Goal: Information Seeking & Learning: Learn about a topic

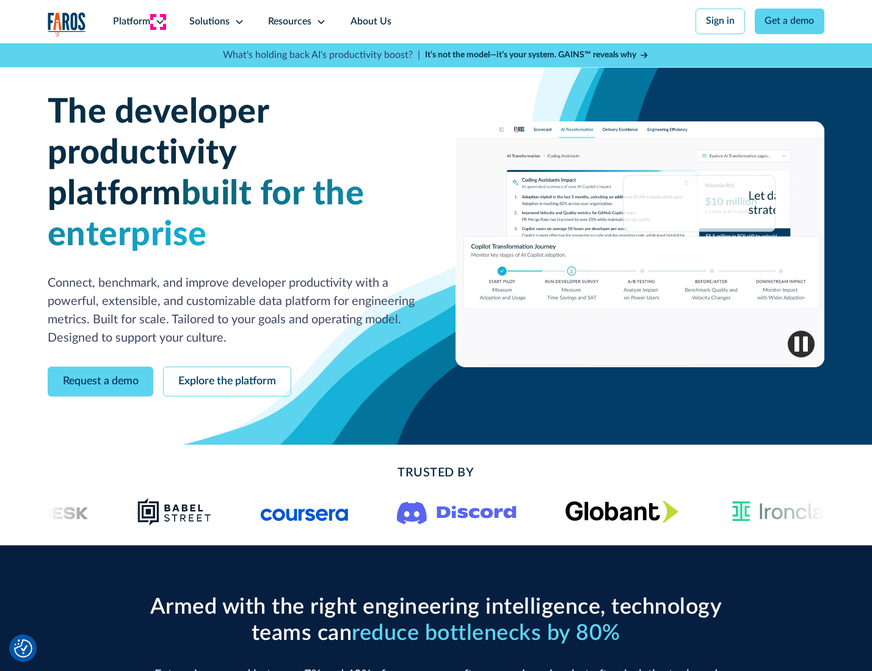
click at [158, 21] on icon at bounding box center [160, 22] width 10 height 10
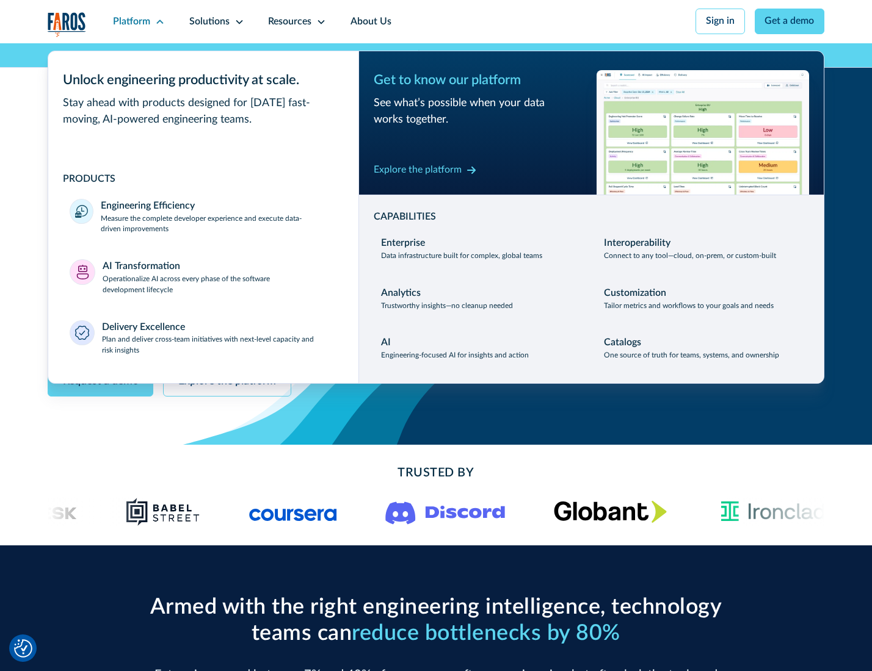
click at [217, 226] on p "Measure the complete developer experience and execute data-driven improvements" at bounding box center [219, 225] width 236 height 22
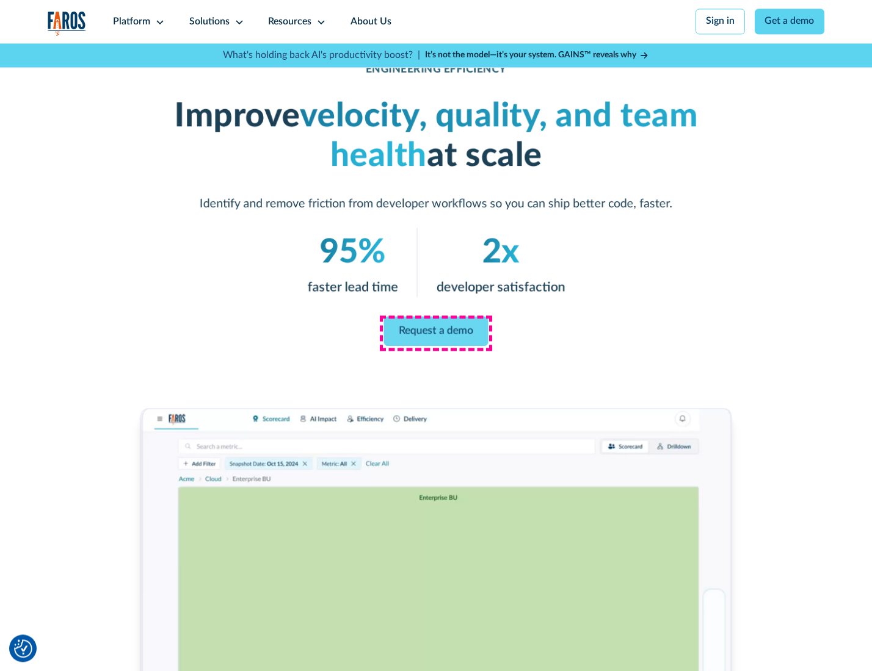
click at [435, 333] on link "Request a demo" at bounding box center [436, 331] width 104 height 29
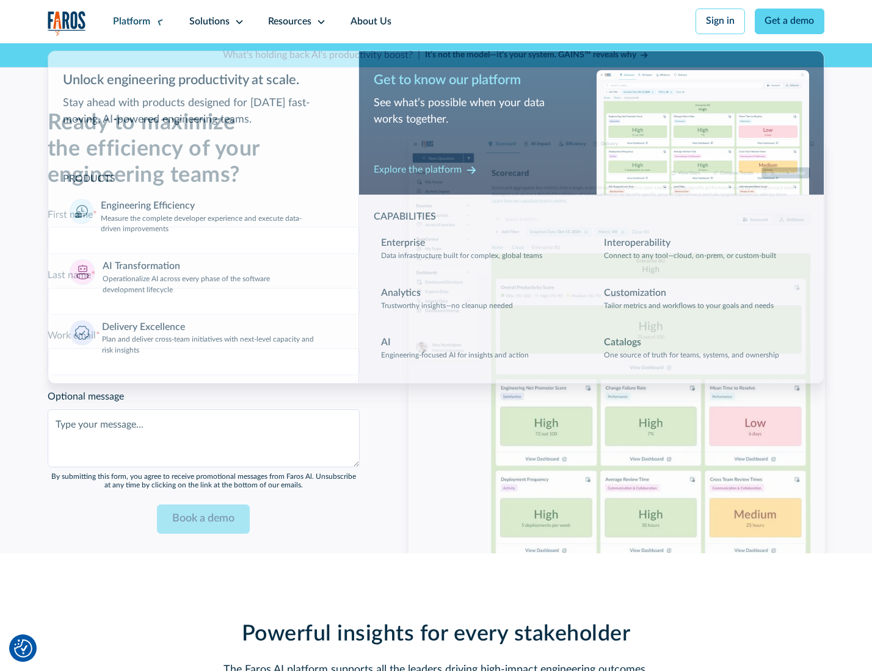
scroll to position [2657, 0]
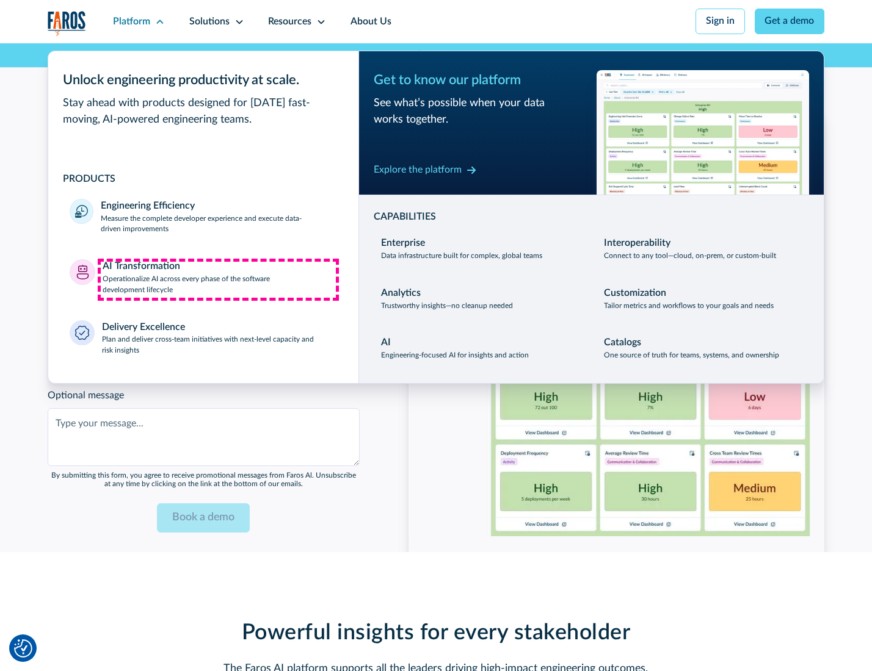
click at [218, 280] on p "Operationalize AI across every phase of the software development lifecycle" at bounding box center [220, 285] width 234 height 22
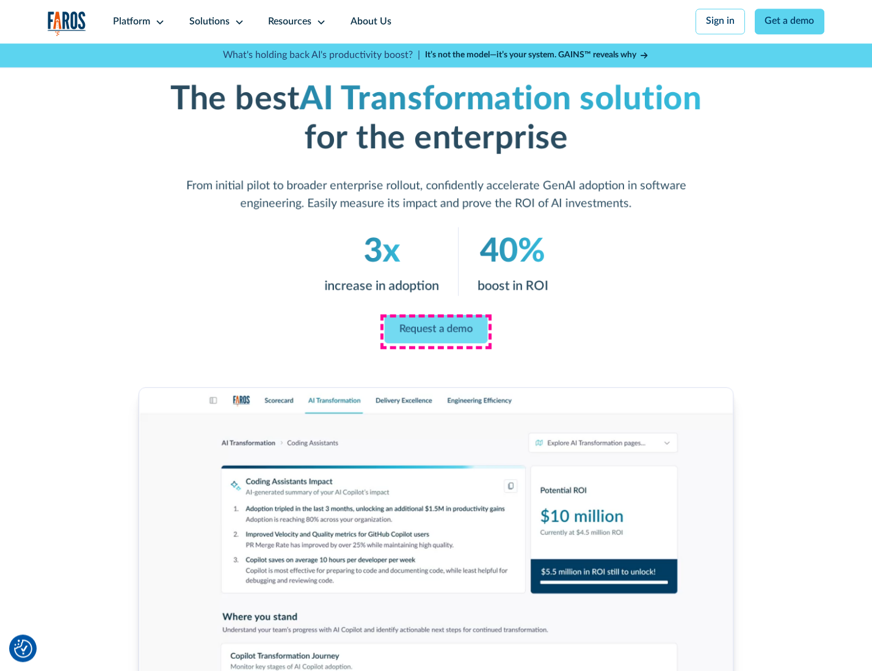
click at [435, 331] on link "Request a demo" at bounding box center [436, 329] width 103 height 29
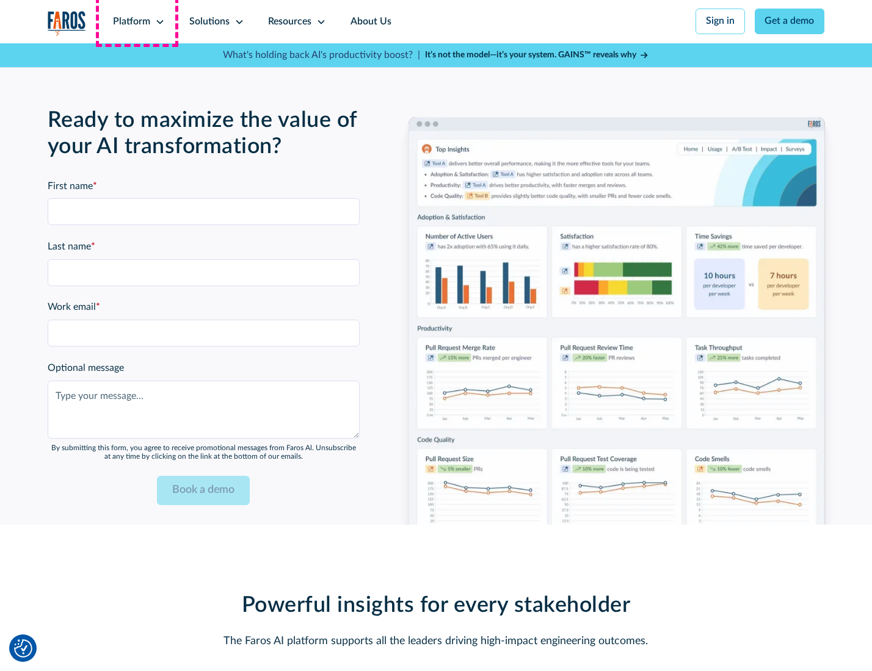
scroll to position [2951, 0]
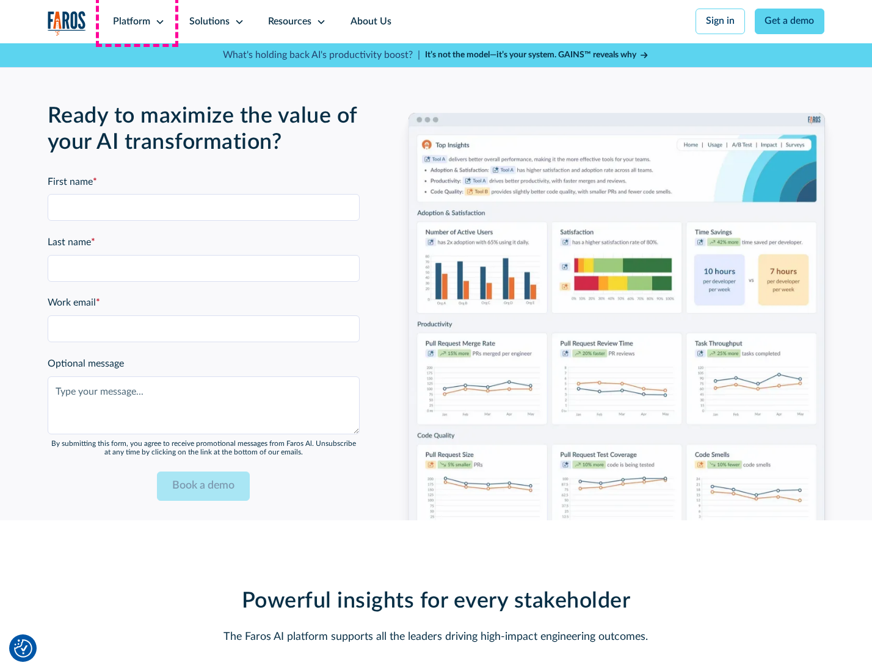
click at [137, 21] on div "Platform" at bounding box center [131, 22] width 37 height 15
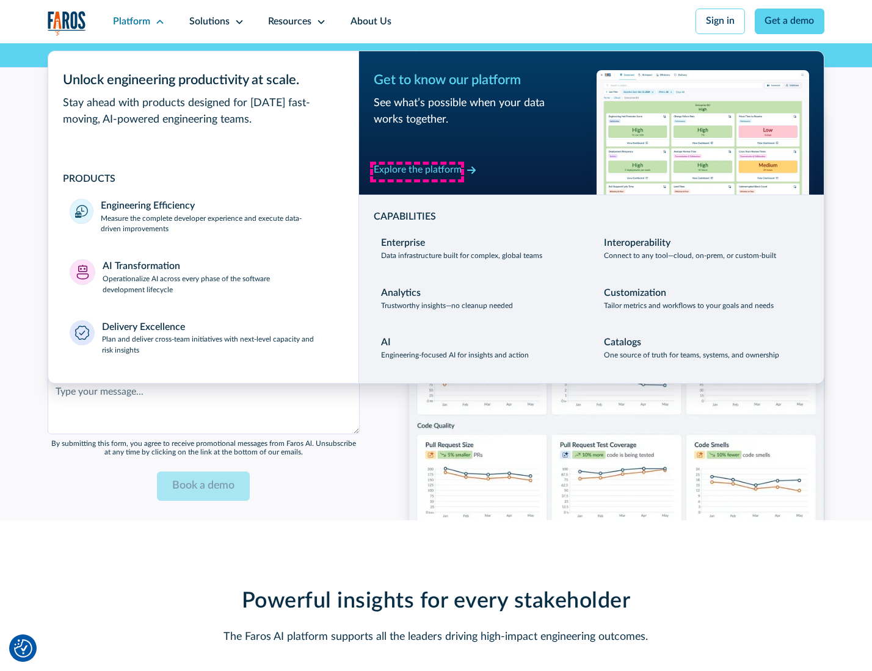
click at [417, 172] on div "Explore the platform" at bounding box center [418, 170] width 88 height 15
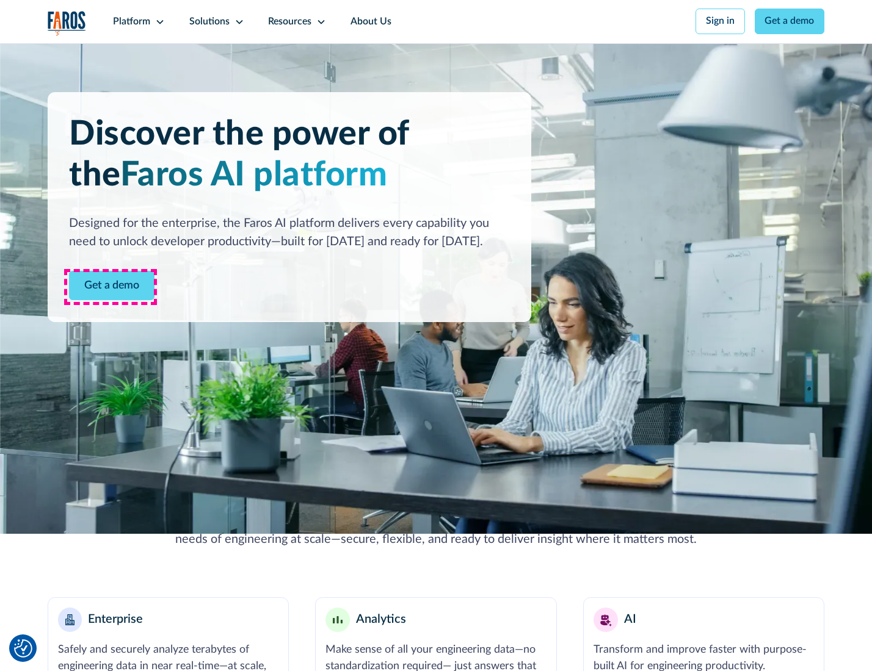
click at [110, 287] on link "Get a demo" at bounding box center [111, 286] width 85 height 30
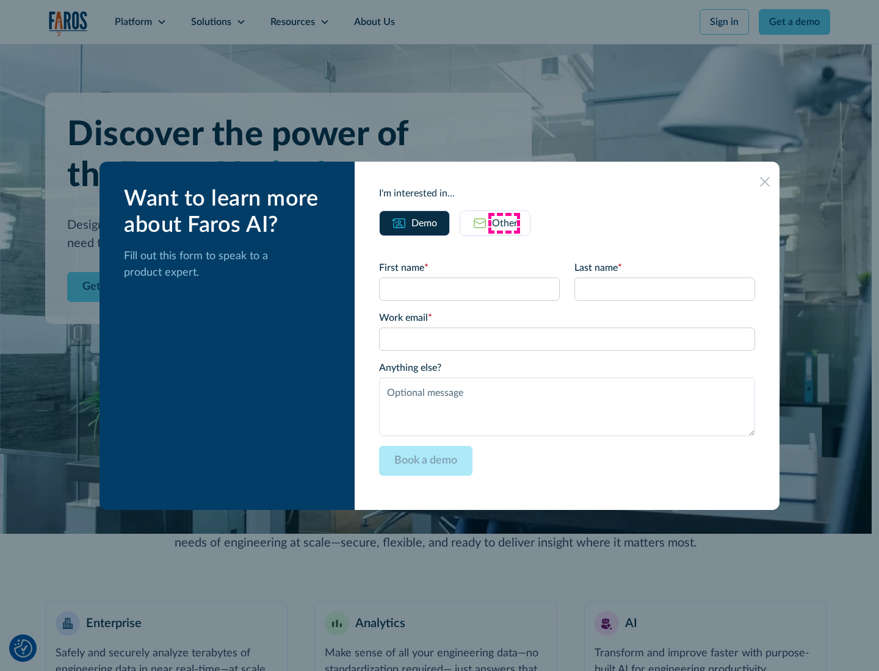
click at [504, 223] on div "Other" at bounding box center [505, 223] width 26 height 15
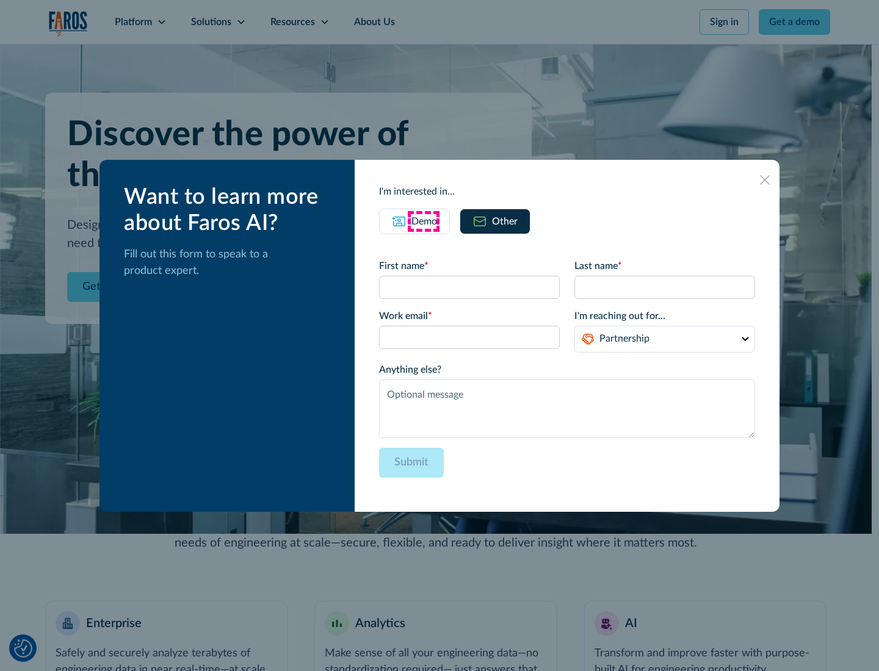
click at [423, 221] on div "Demo" at bounding box center [424, 221] width 26 height 15
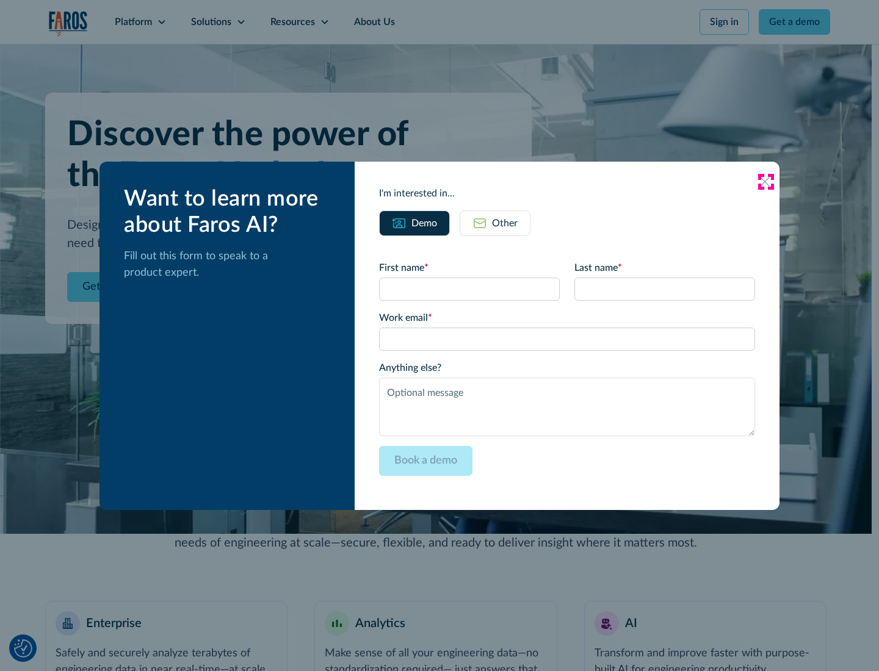
click at [765, 181] on icon at bounding box center [765, 182] width 10 height 10
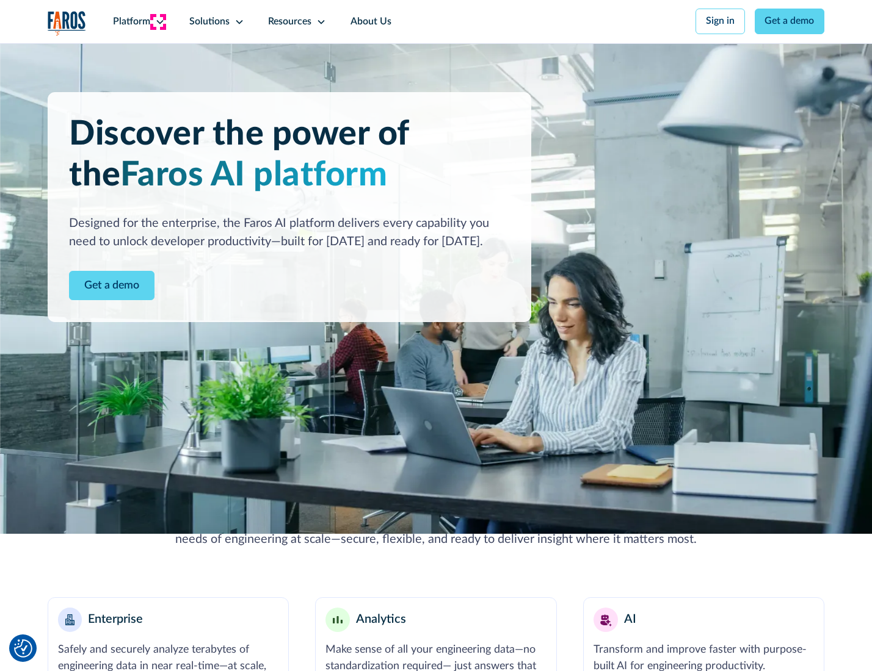
click at [158, 21] on icon at bounding box center [160, 22] width 10 height 10
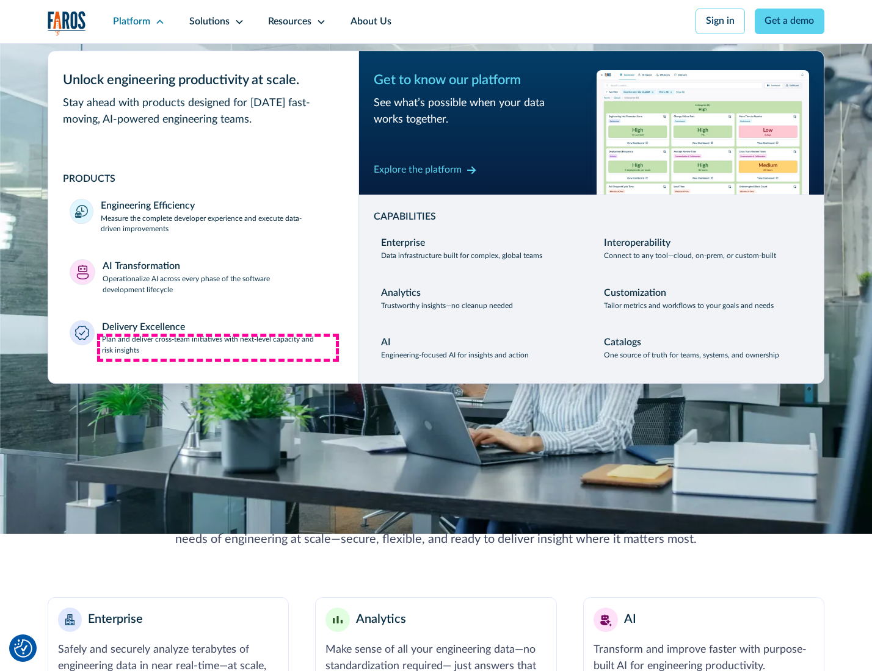
click at [218, 348] on p "Plan and deliver cross-team initiatives with next-level capacity and risk insig…" at bounding box center [219, 345] width 235 height 22
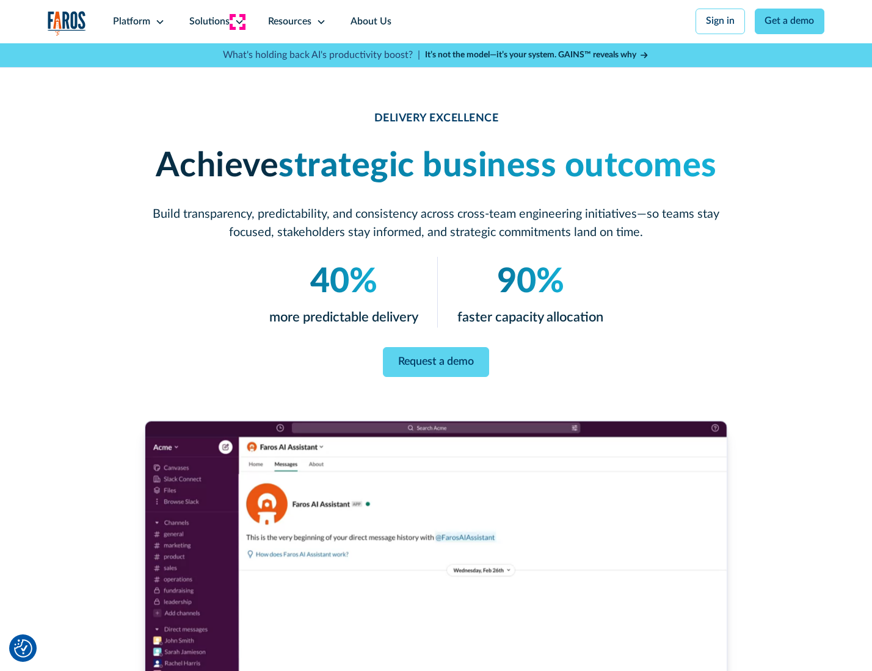
click at [237, 21] on icon at bounding box center [239, 22] width 10 height 10
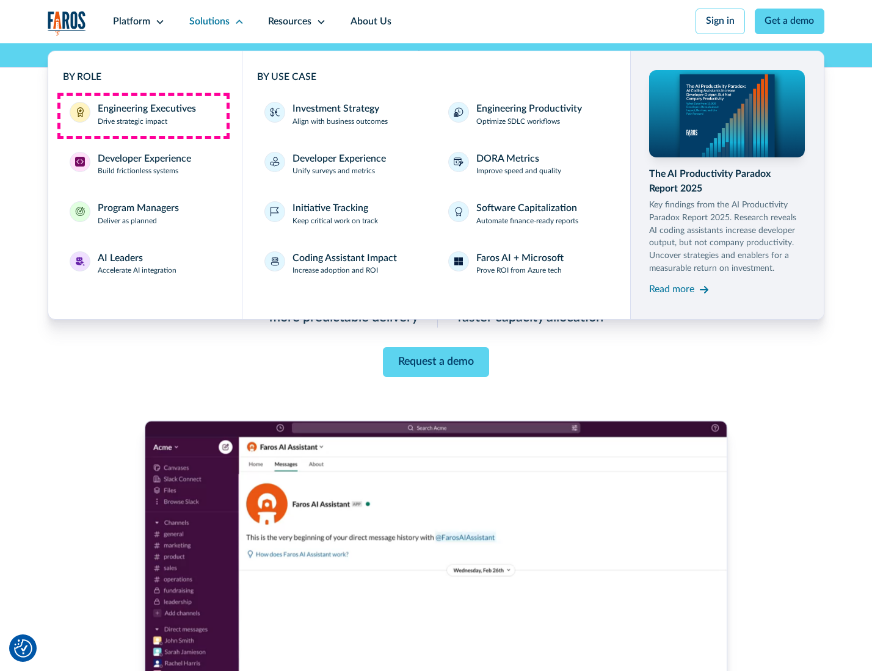
click at [143, 115] on div "Engineering Executives" at bounding box center [147, 109] width 98 height 15
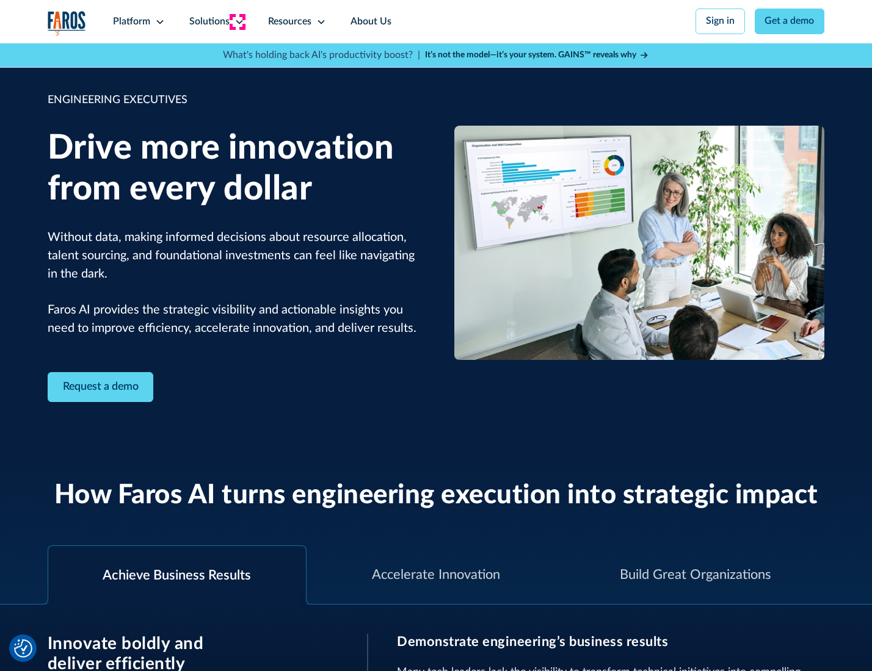
click at [237, 21] on icon at bounding box center [239, 22] width 10 height 10
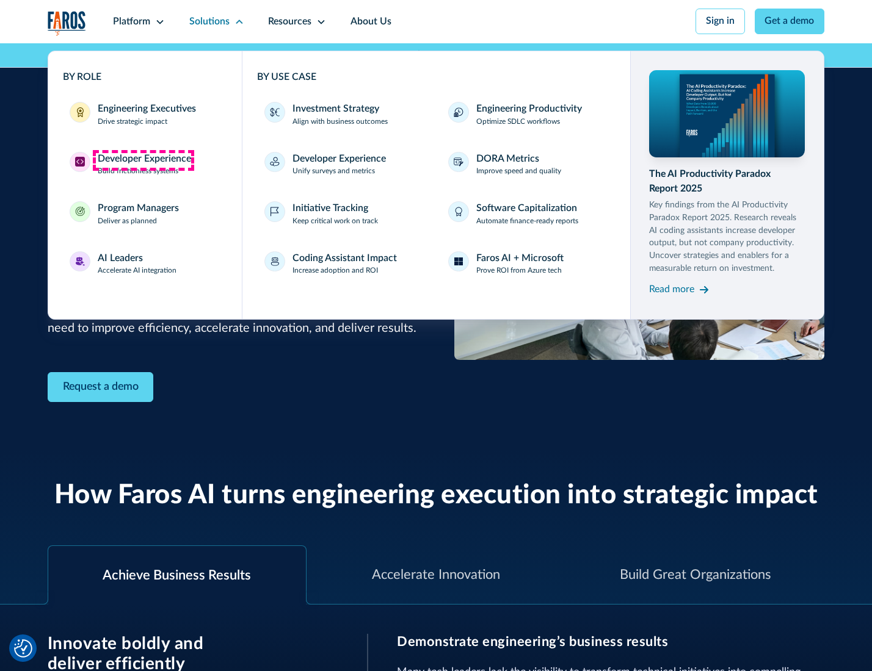
click at [143, 160] on div "Developer Experience" at bounding box center [144, 159] width 93 height 15
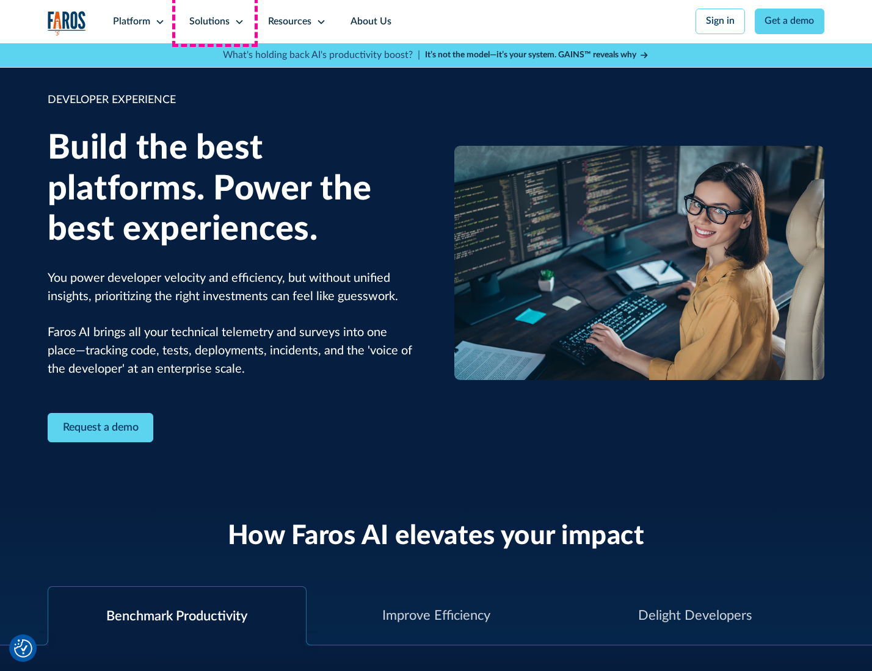
click at [215, 21] on div "Solutions" at bounding box center [209, 22] width 40 height 15
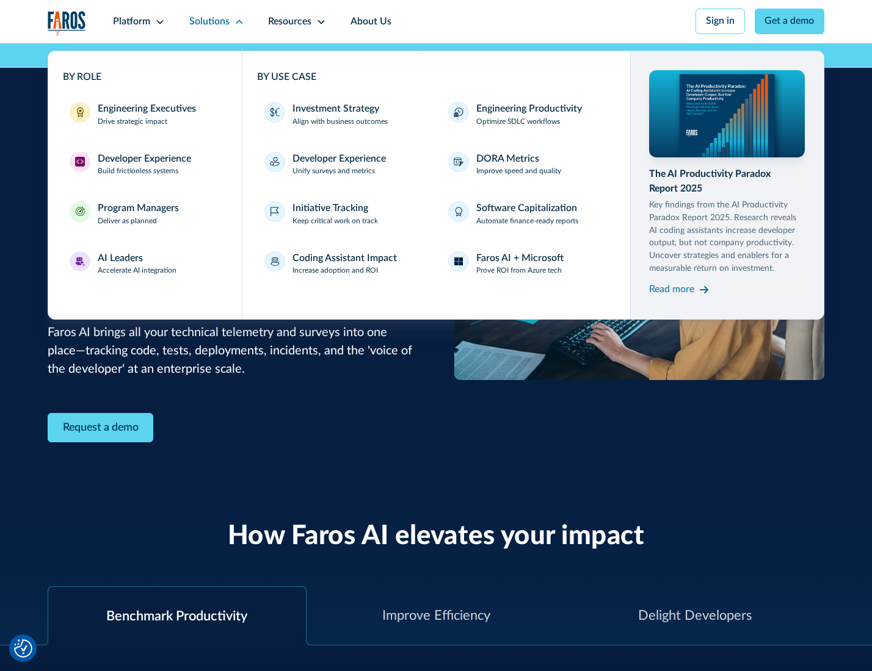
click at [136, 215] on div "Program Managers" at bounding box center [138, 208] width 81 height 15
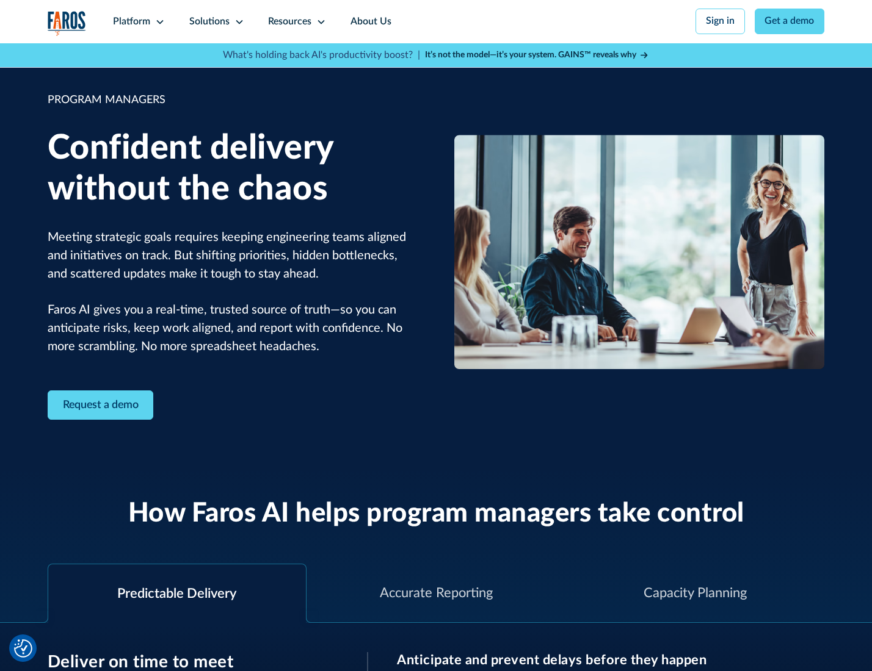
click at [237, 22] on icon at bounding box center [239, 22] width 10 height 10
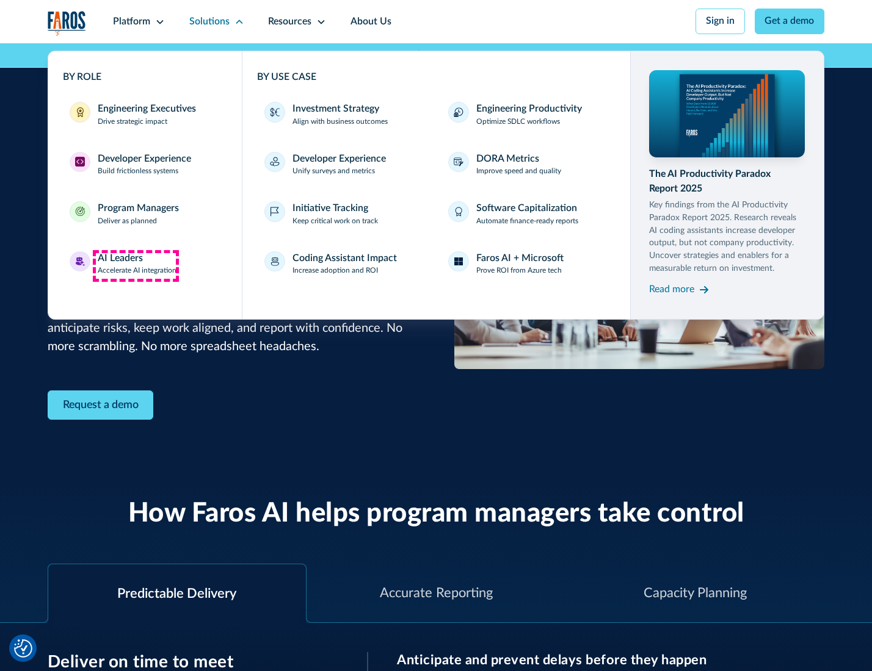
click at [136, 266] on div "AI Leaders" at bounding box center [120, 258] width 45 height 15
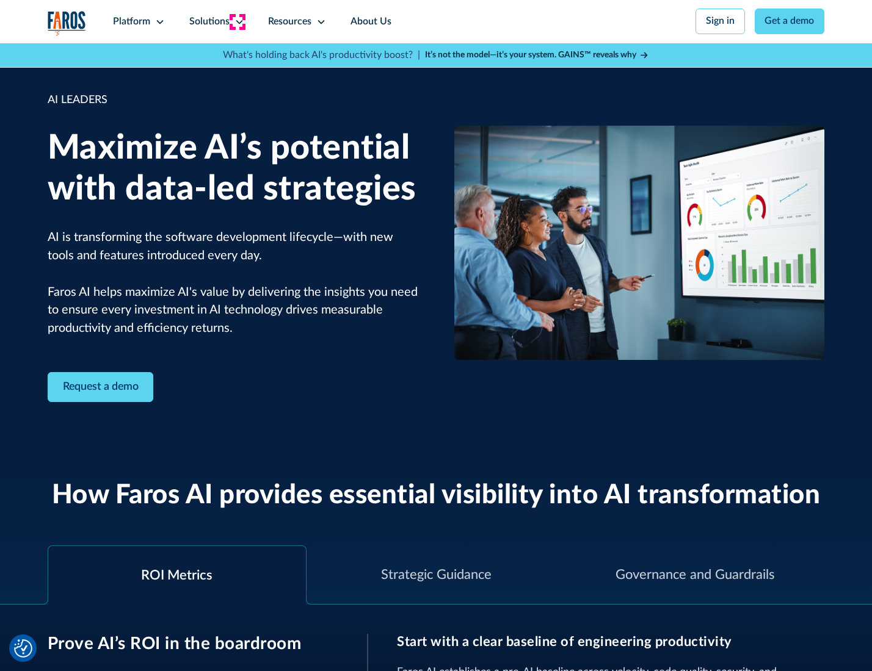
click at [237, 21] on icon at bounding box center [239, 22] width 10 height 10
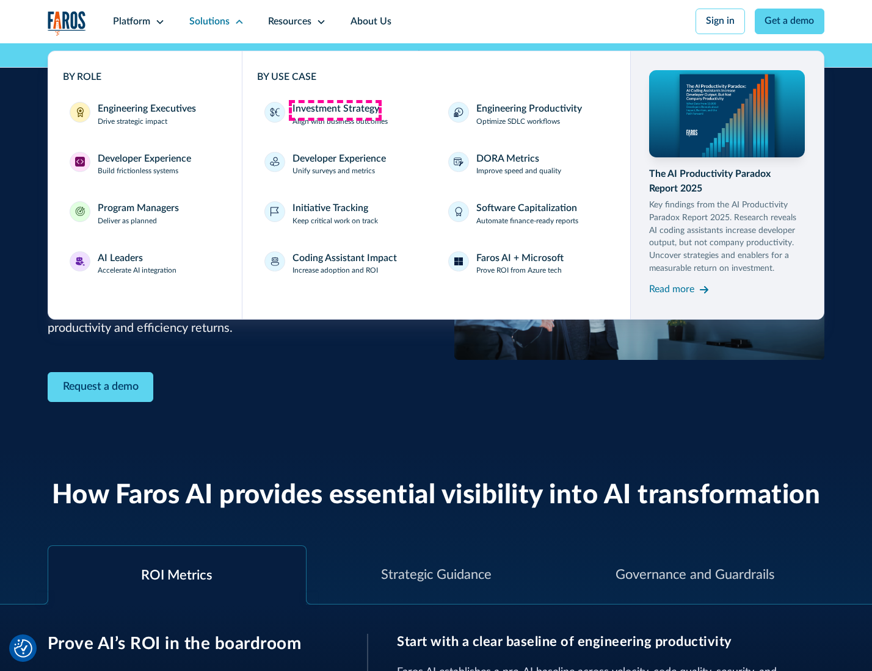
click at [334, 110] on div "Investment Strategy" at bounding box center [335, 109] width 87 height 15
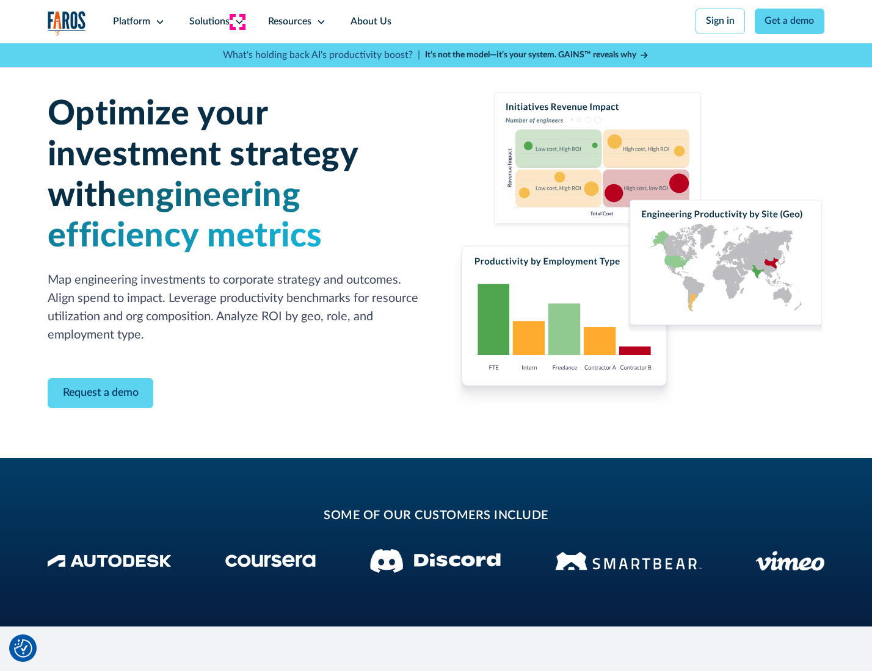
click at [237, 21] on icon at bounding box center [239, 22] width 10 height 10
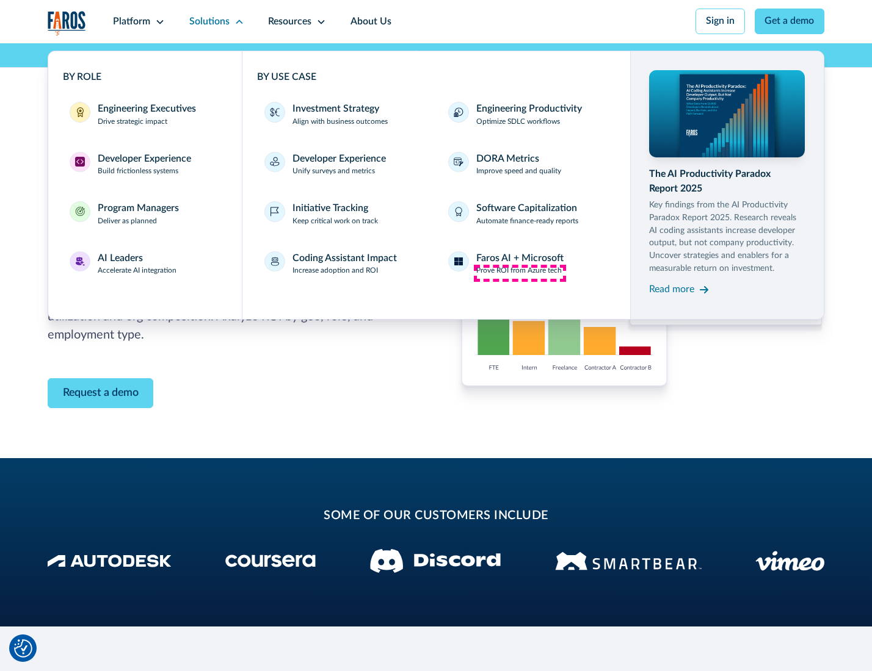
click at [519, 273] on p "Prove ROI from Azure tech" at bounding box center [518, 271] width 85 height 11
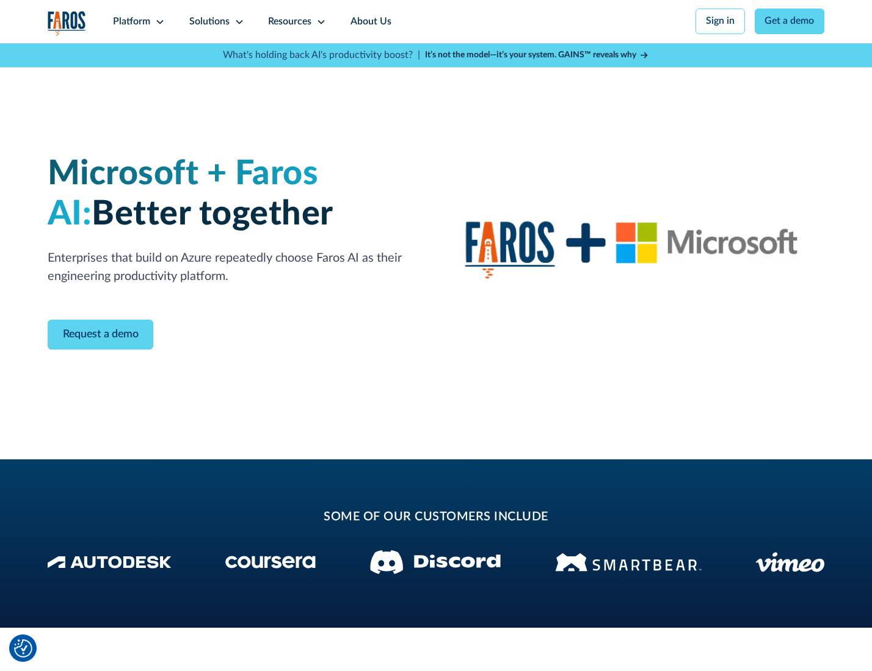
click at [237, 21] on icon at bounding box center [239, 22] width 10 height 10
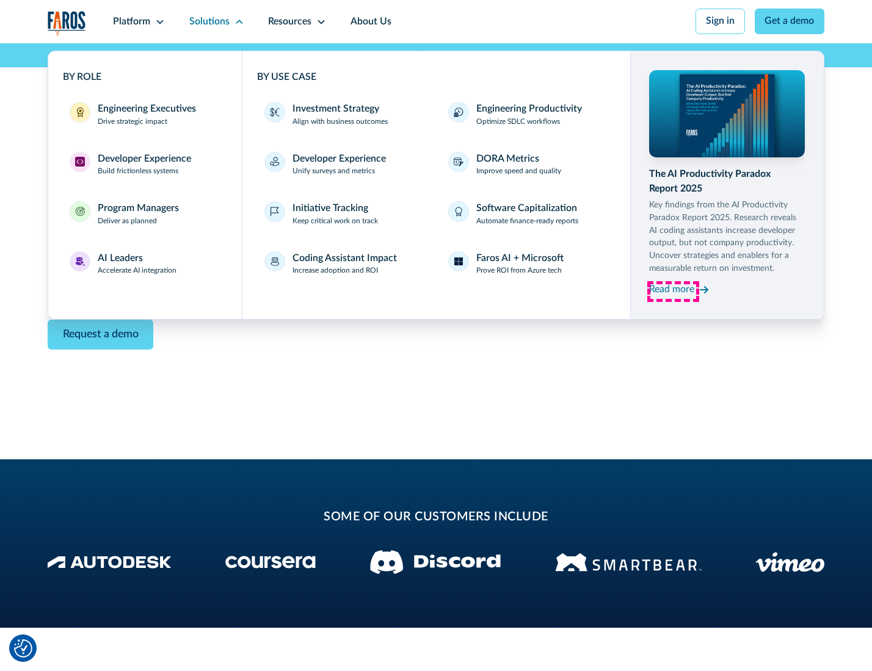
click at [673, 292] on div "Read more" at bounding box center [671, 290] width 45 height 15
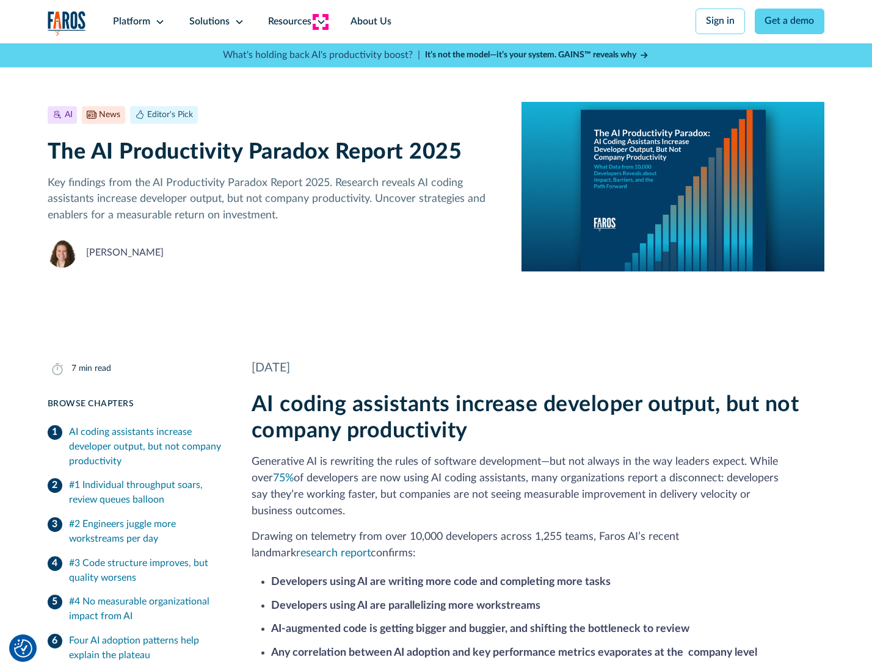
click at [320, 21] on icon at bounding box center [321, 22] width 10 height 10
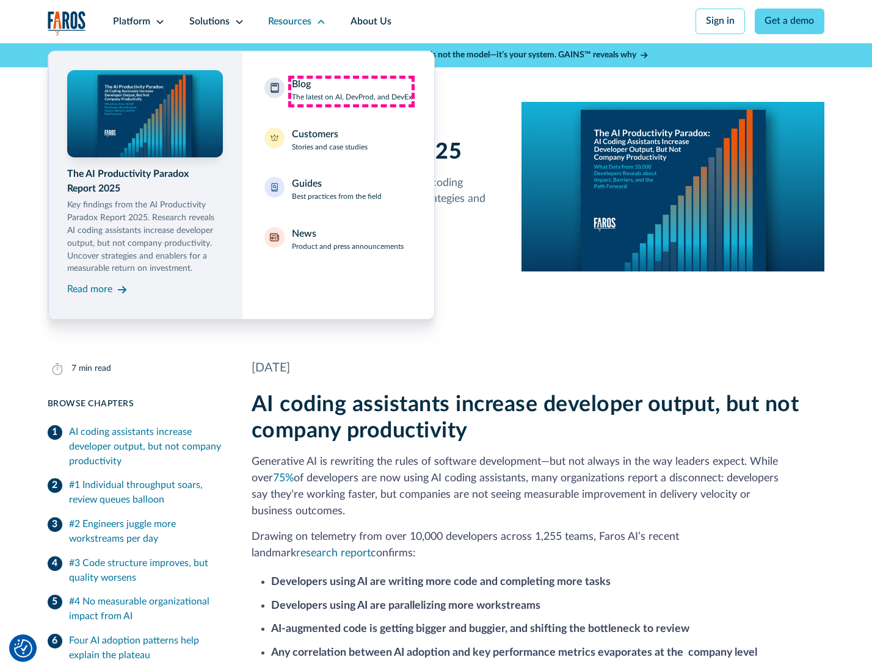
click at [351, 91] on div "Blog The latest on AI, DevProd, and DevEx" at bounding box center [352, 91] width 120 height 26
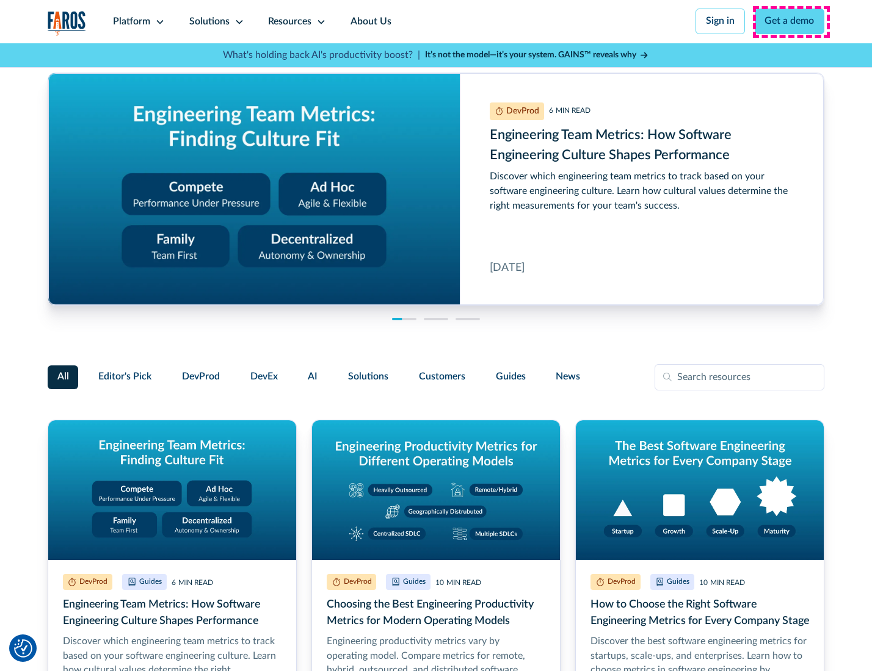
click at [790, 21] on link "Get a demo" at bounding box center [789, 22] width 70 height 26
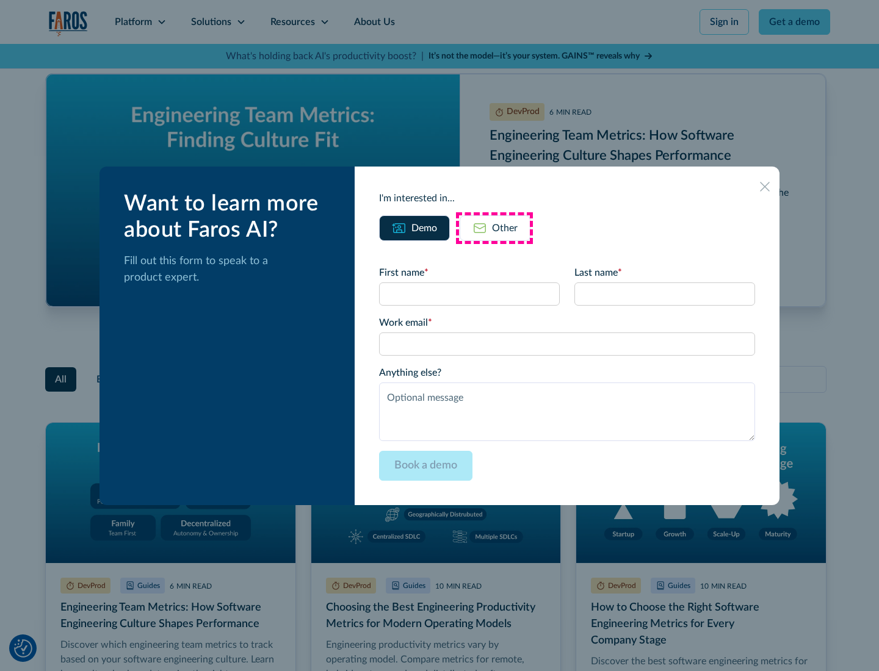
click at [494, 228] on div "Other" at bounding box center [505, 228] width 26 height 15
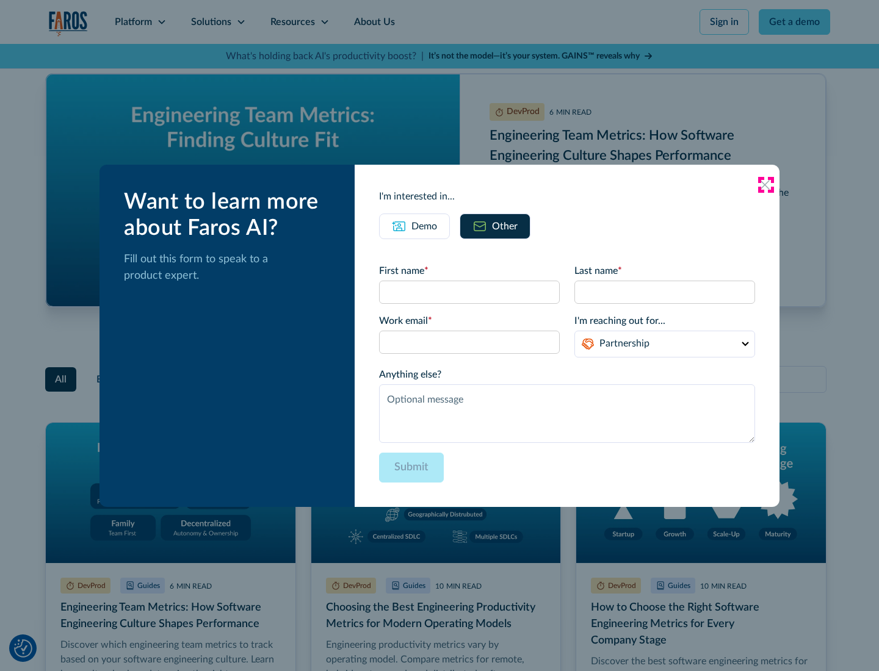
click at [765, 184] on icon at bounding box center [765, 185] width 10 height 10
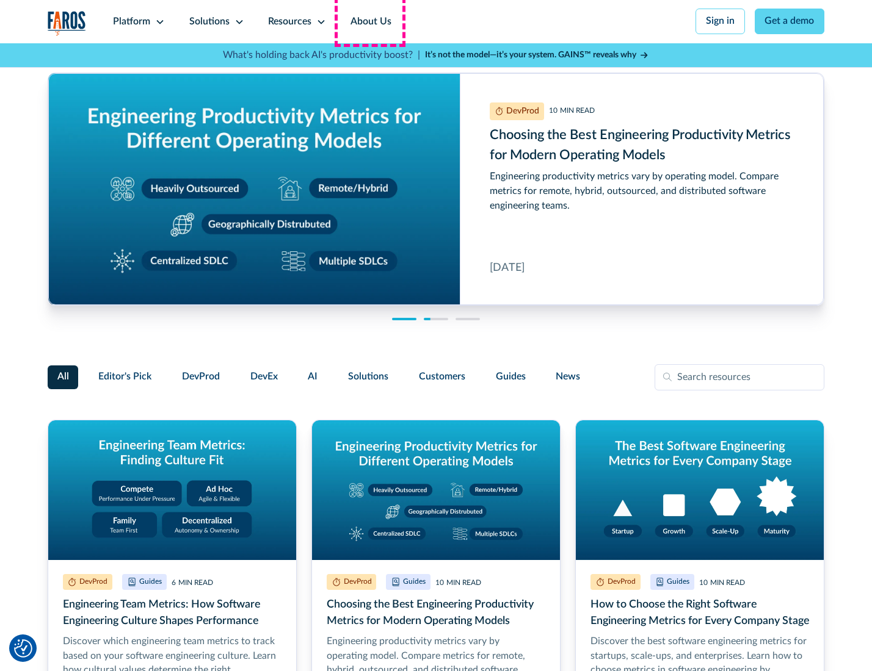
click at [369, 21] on link "About Us" at bounding box center [370, 21] width 65 height 43
